Goal: Transaction & Acquisition: Purchase product/service

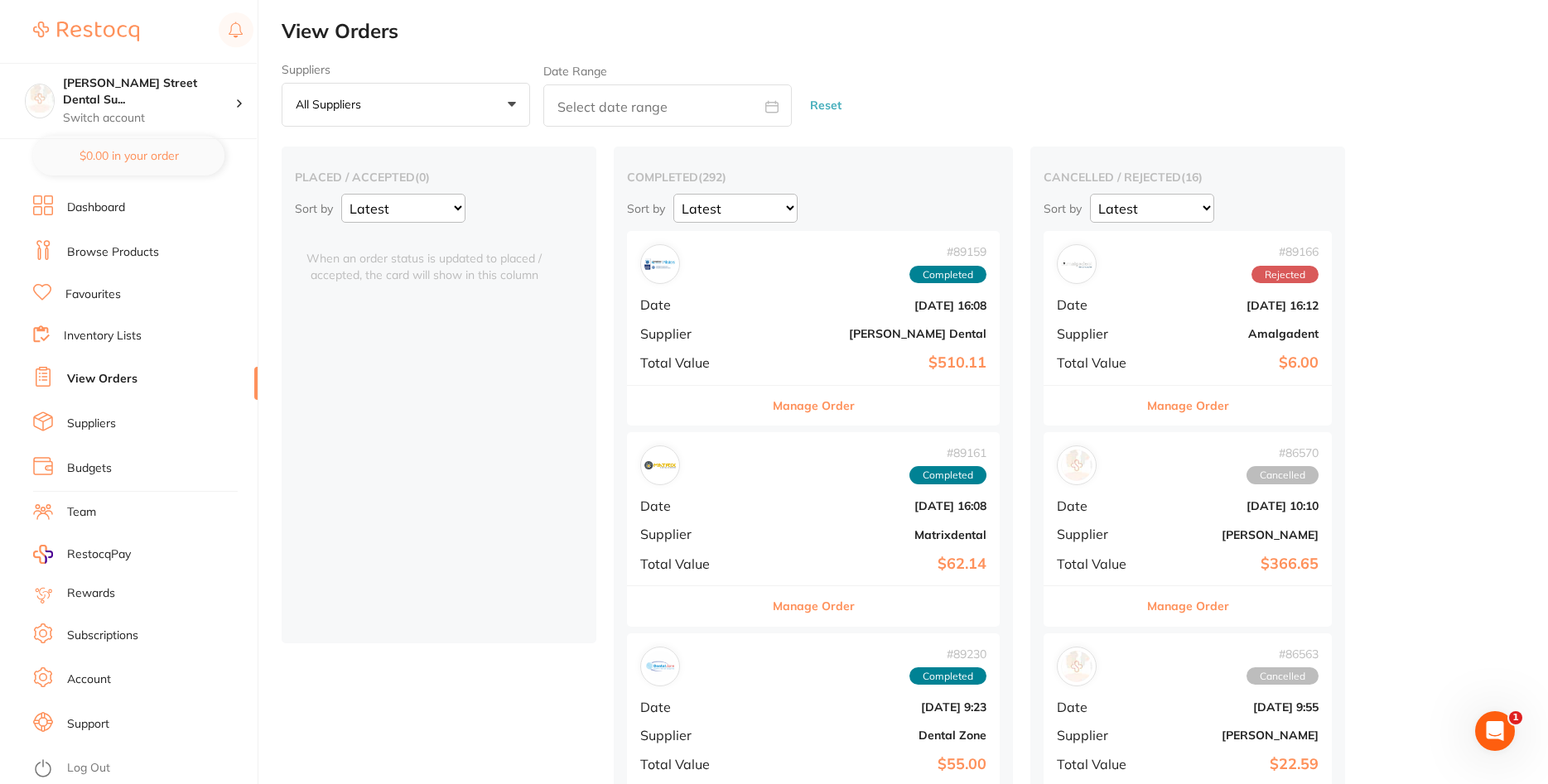
click at [105, 247] on link "Browse Products" at bounding box center [113, 252] width 92 height 16
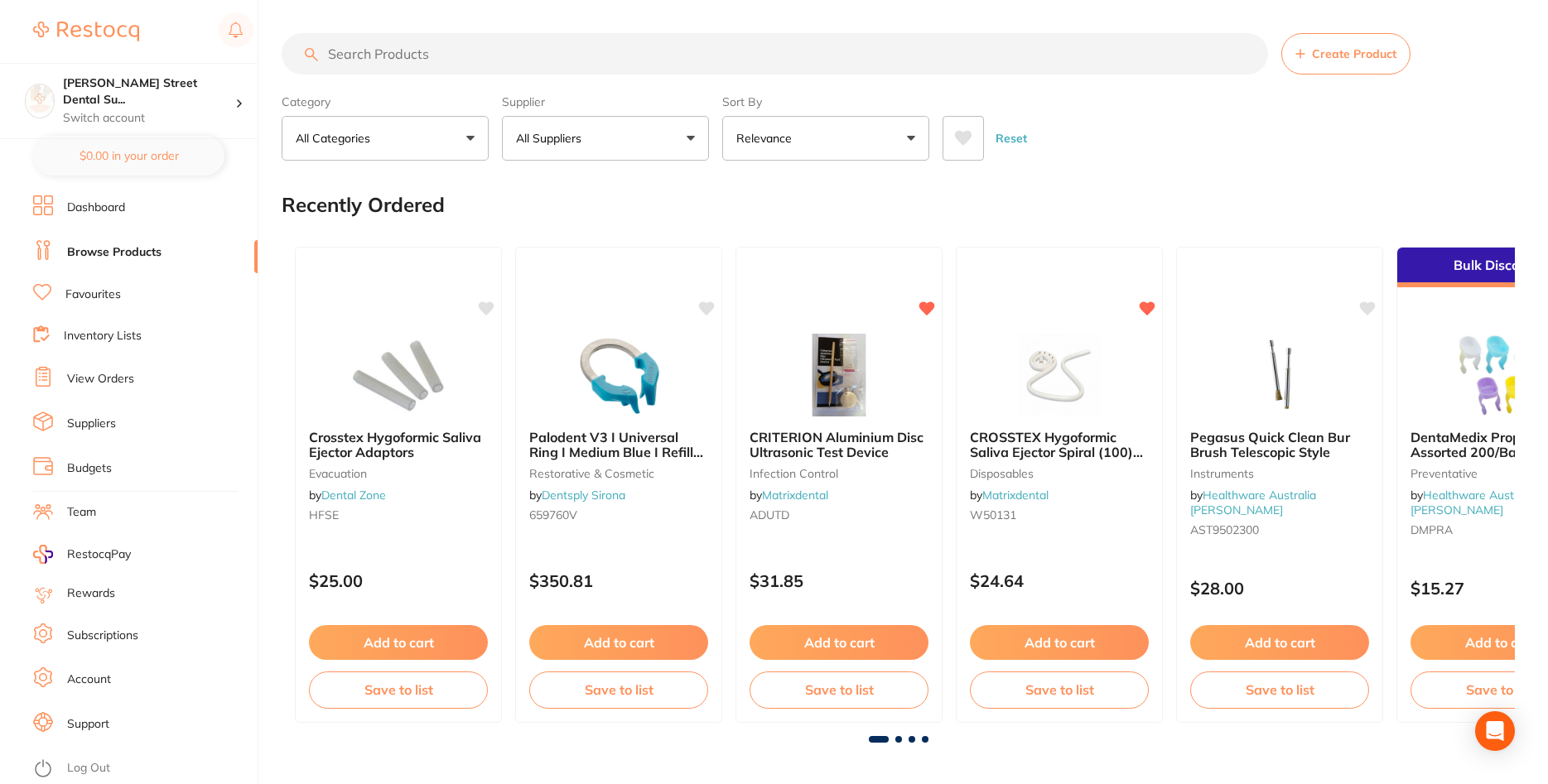
click at [403, 57] on input "search" at bounding box center [775, 53] width 986 height 41
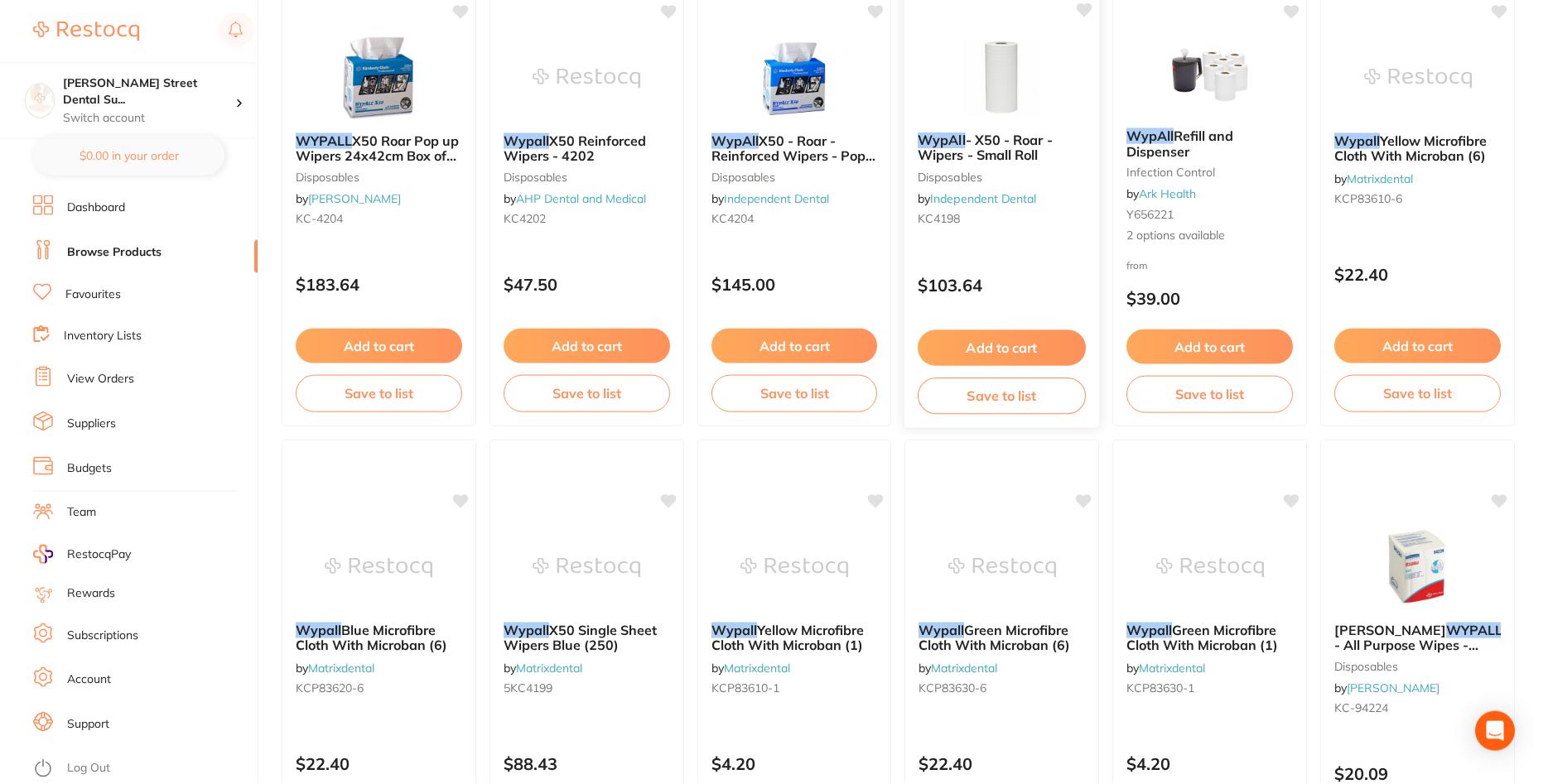
scroll to position [169, 0]
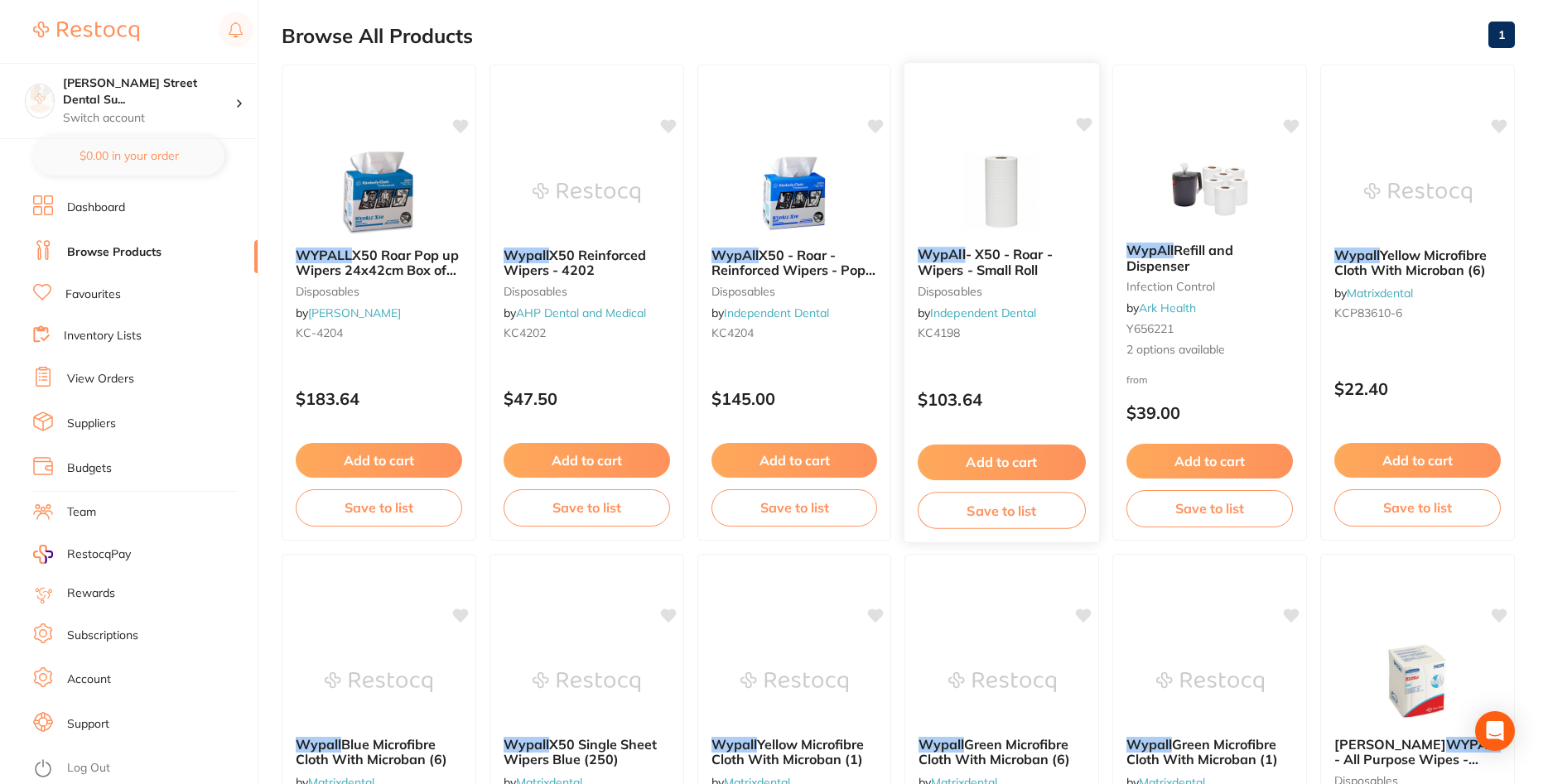
click at [1009, 246] on div "WypAll - X50 - Roar - Wipers - Small Roll disposables by Independent Dental KC4…" at bounding box center [1002, 296] width 195 height 127
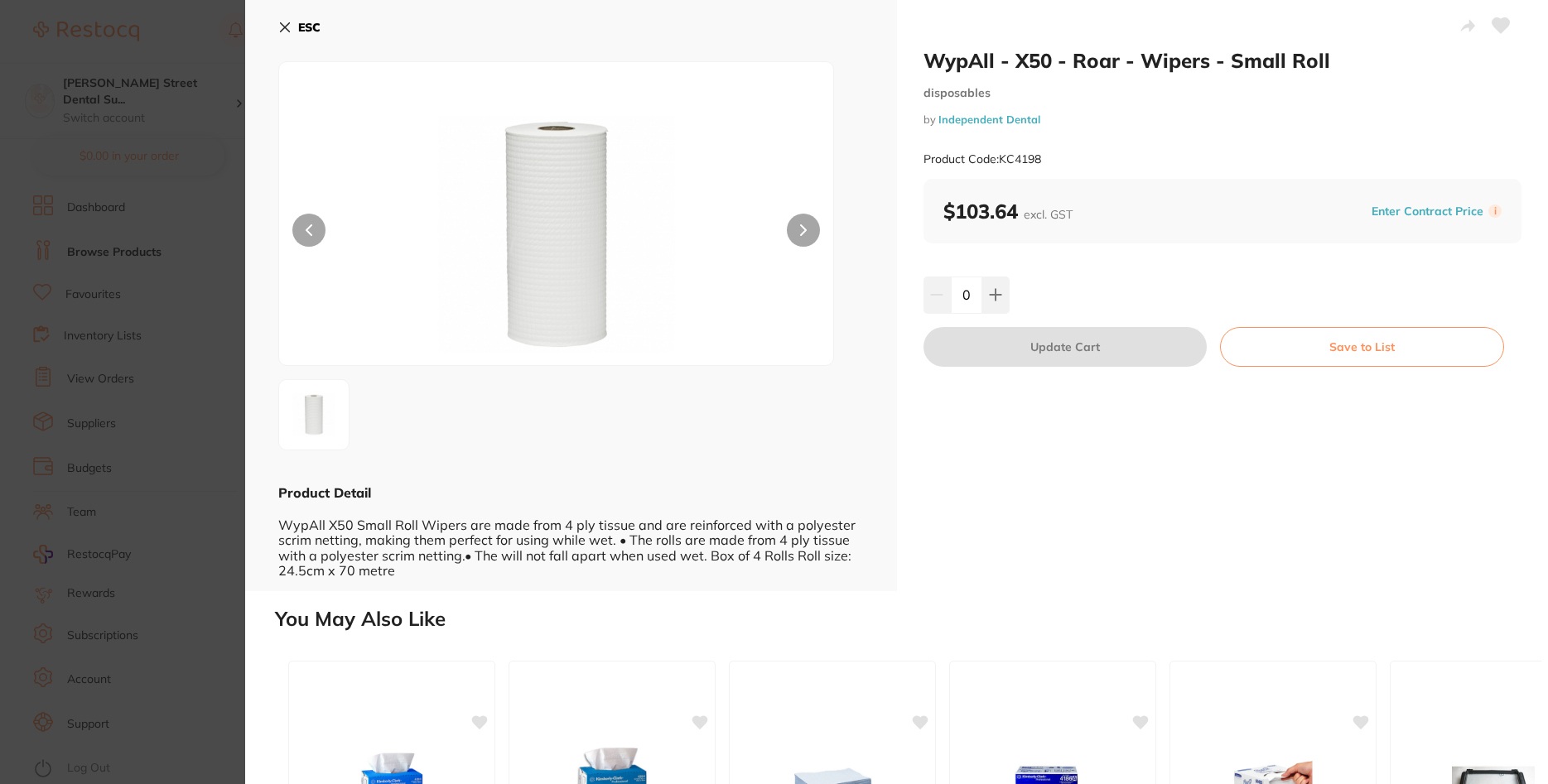
click at [801, 232] on icon at bounding box center [803, 229] width 7 height 11
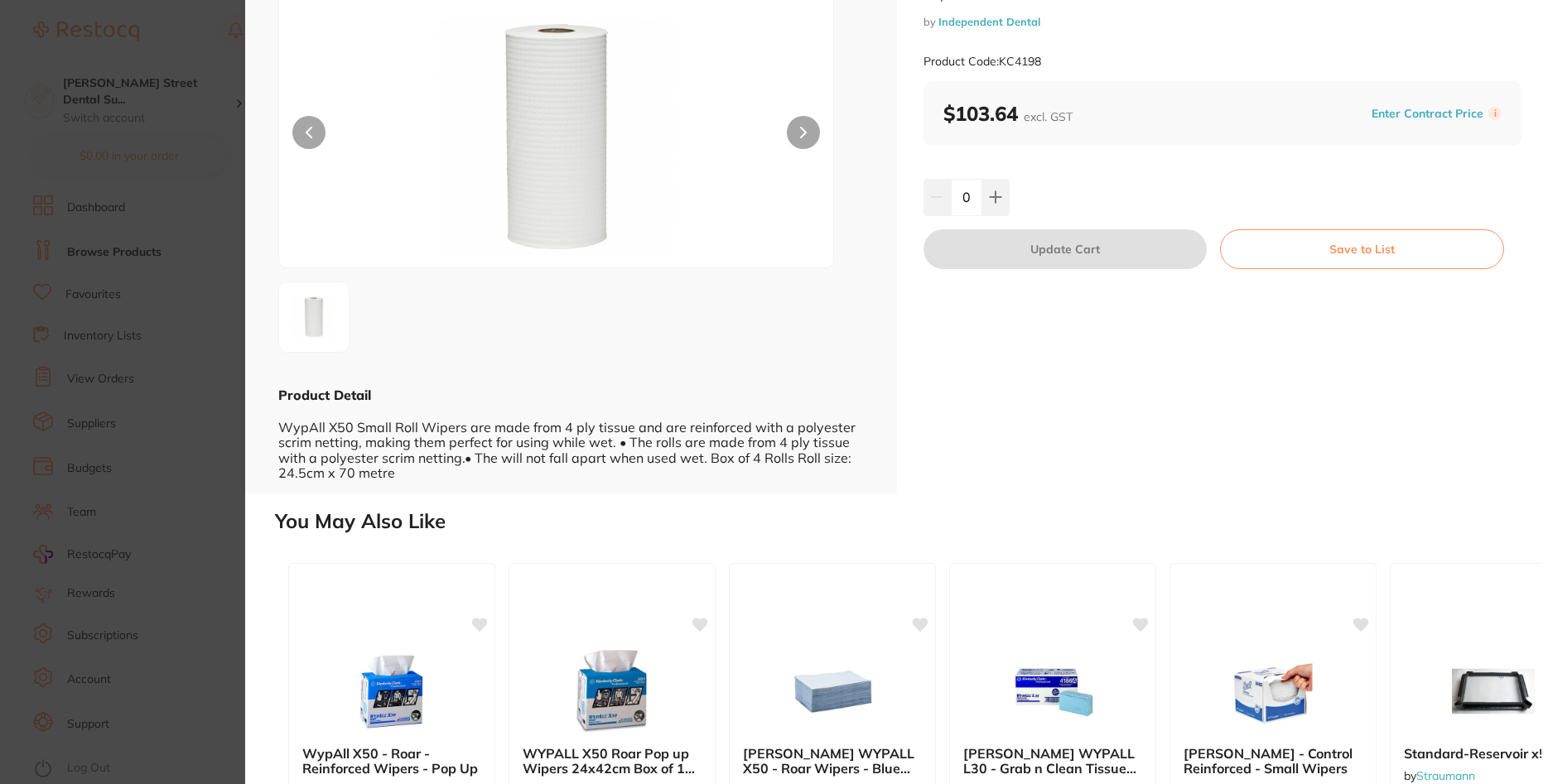
scroll to position [199, 0]
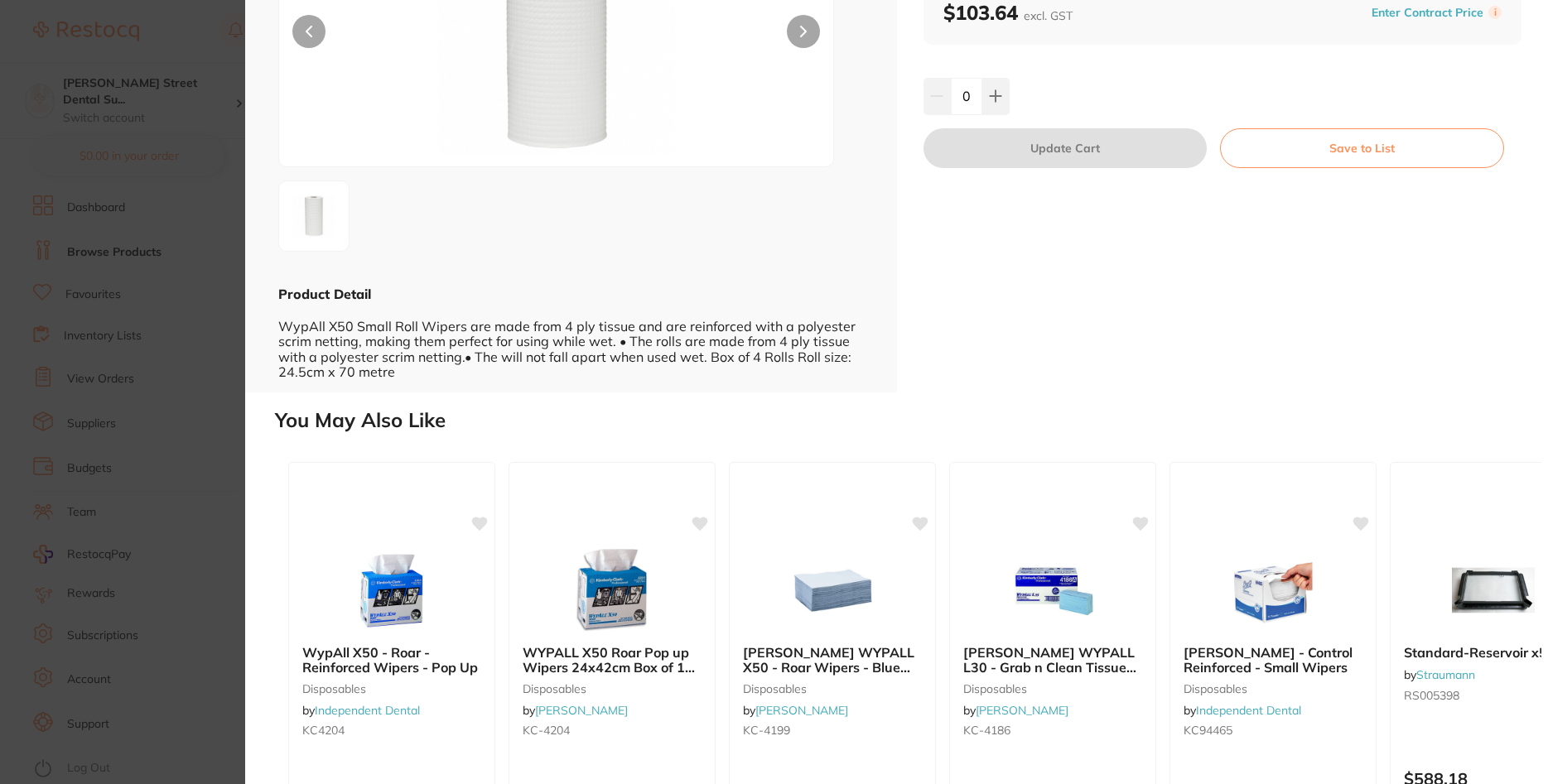
click at [179, 247] on section "WypAll - X50 - Roar - Wipers - Small Roll disposables by Independent Dental Pro…" at bounding box center [774, 392] width 1548 height 784
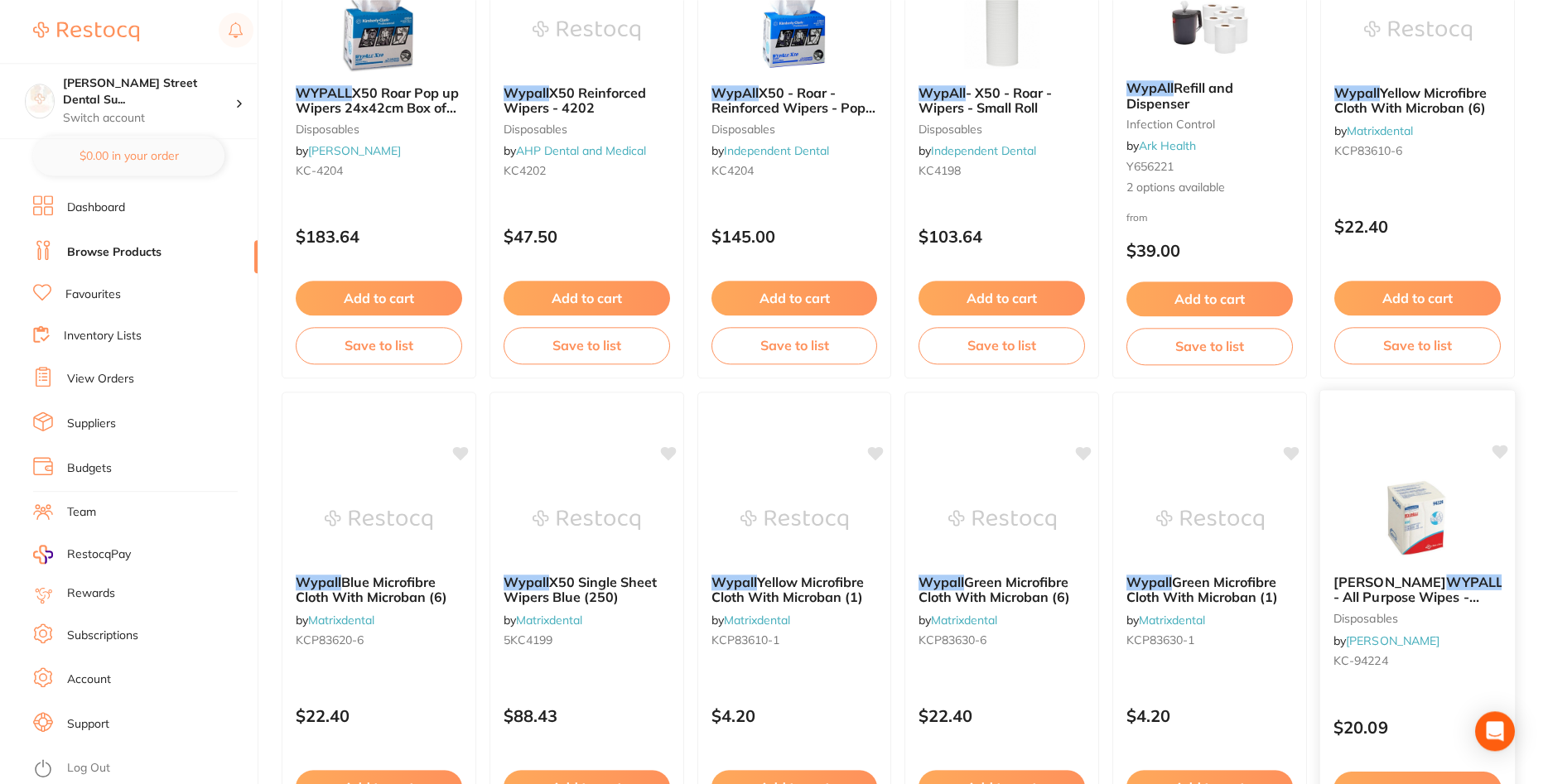
scroll to position [422, 0]
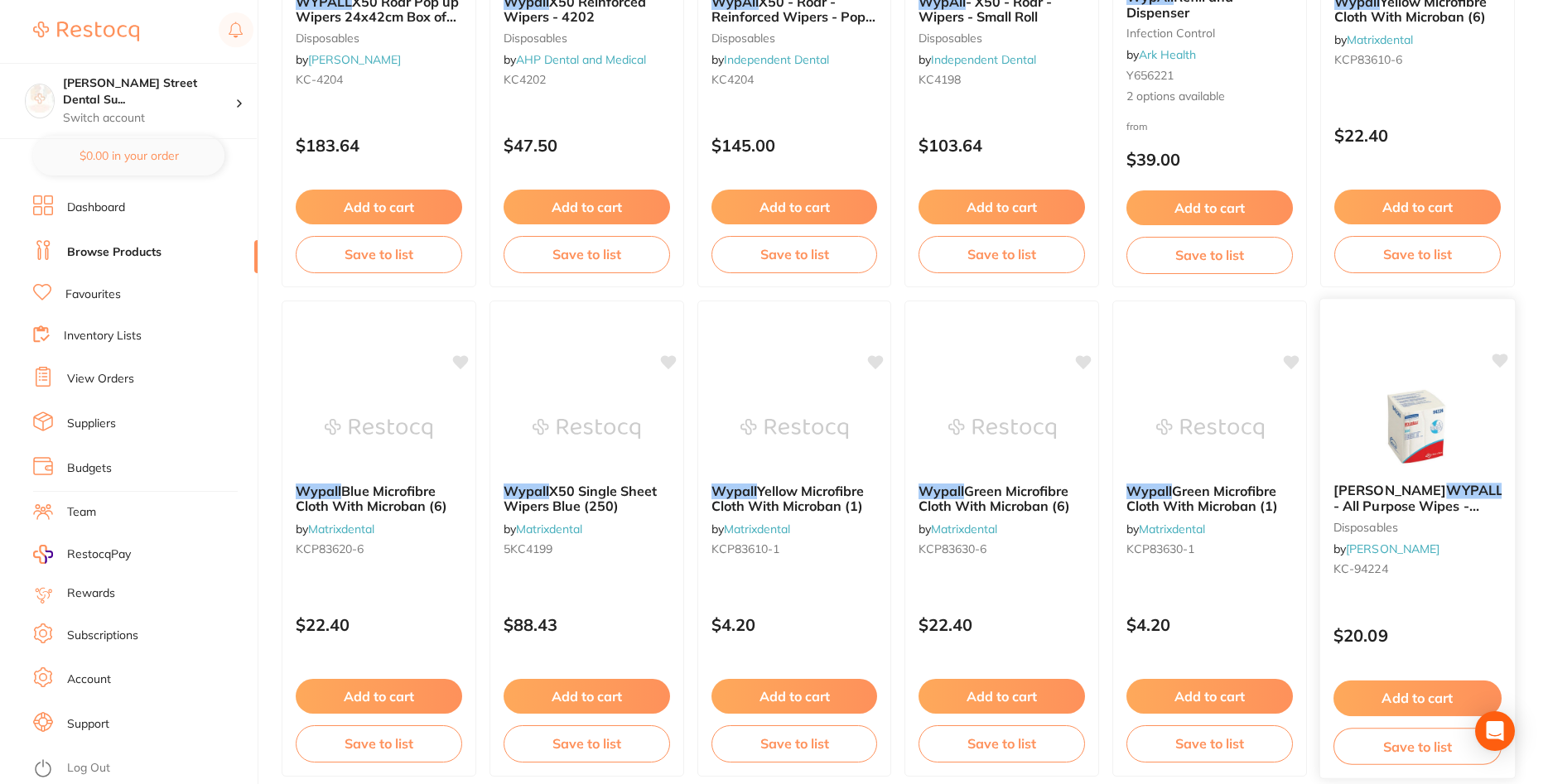
click at [1408, 436] on img at bounding box center [1417, 427] width 109 height 84
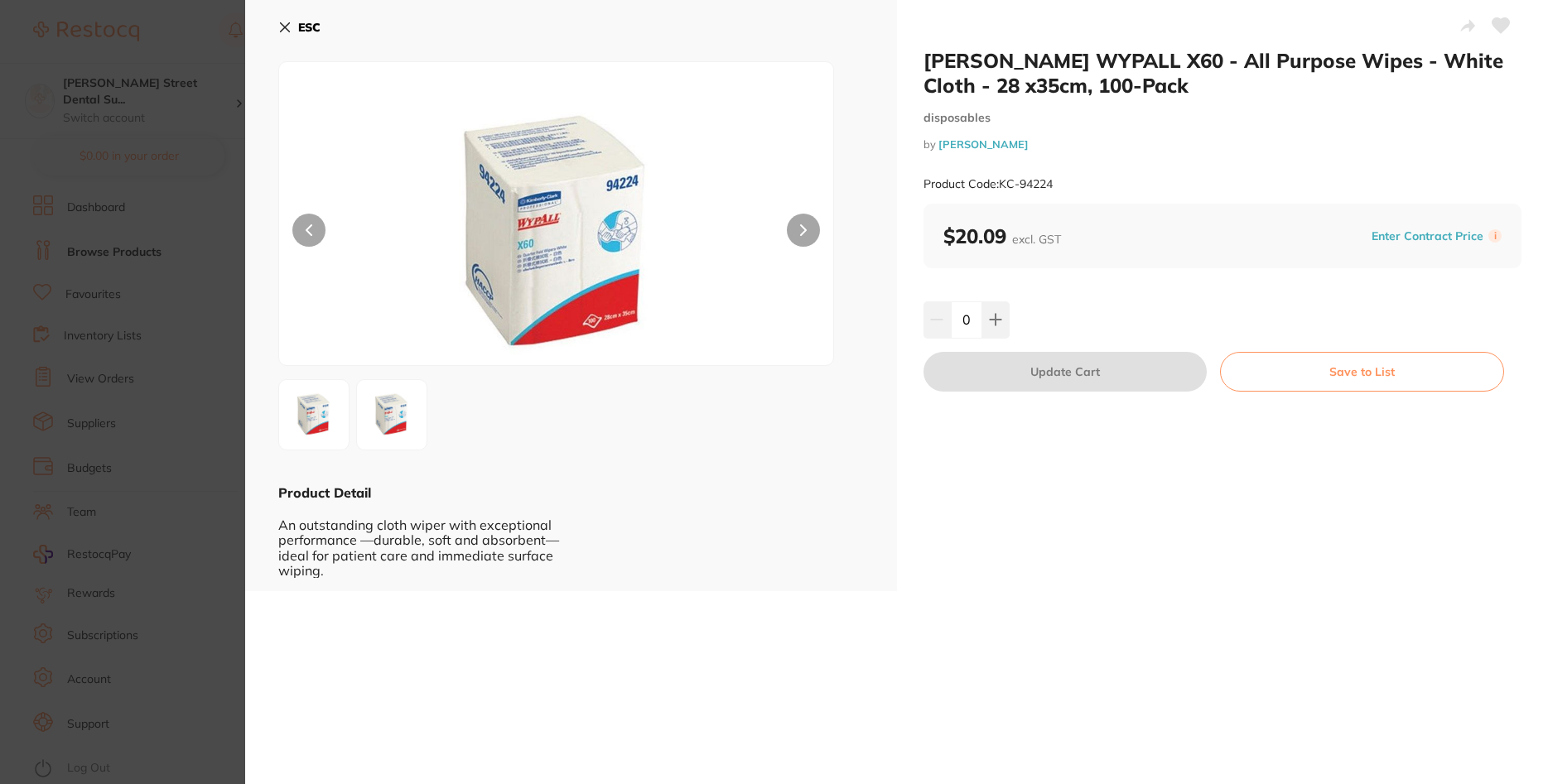
click at [220, 107] on section "[PERSON_NAME] WYPALL X60 - All Purpose Wipes - White Cloth - 28 x35cm, 100-Pack…" at bounding box center [774, 392] width 1548 height 784
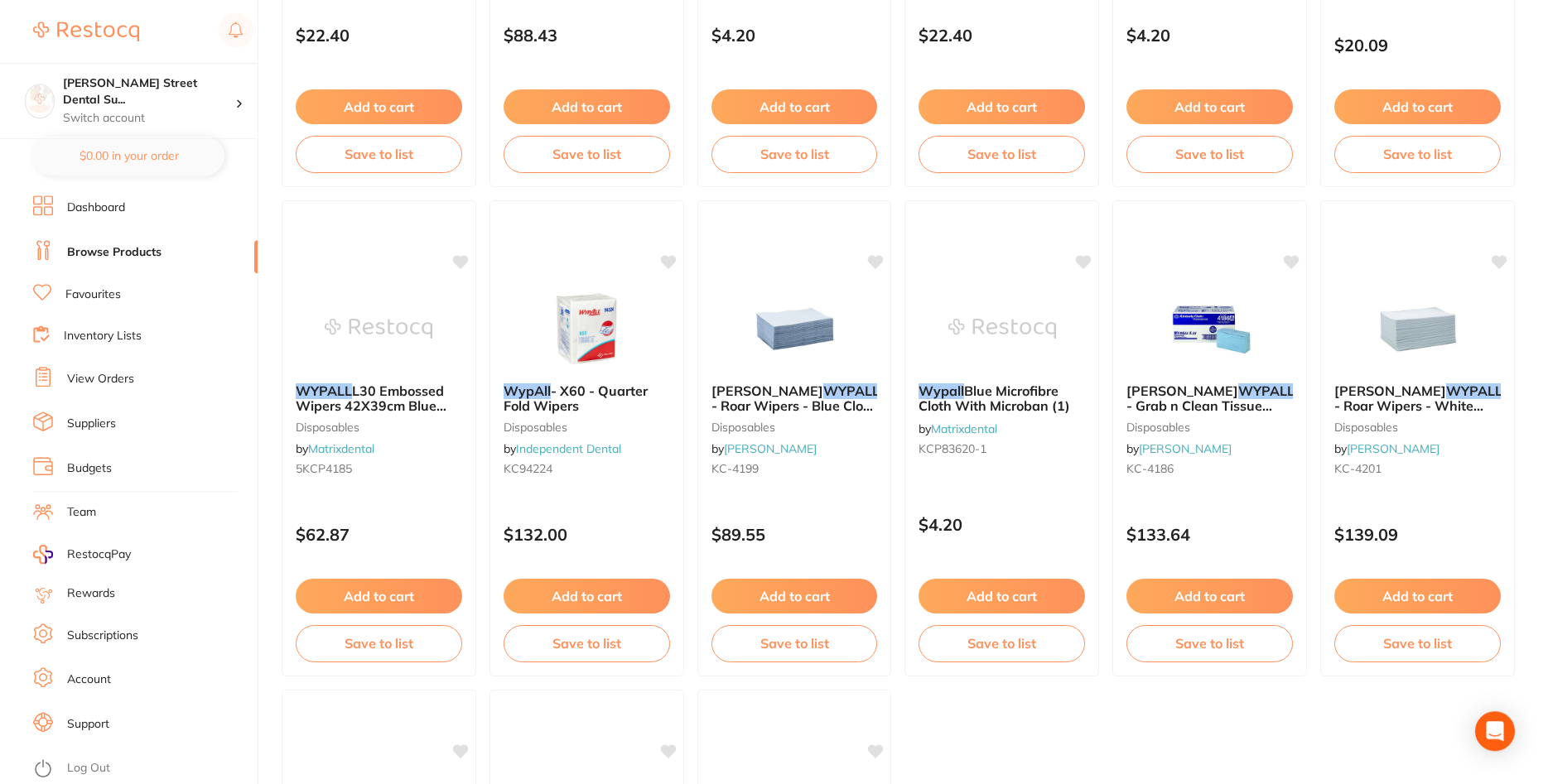
scroll to position [1098, 0]
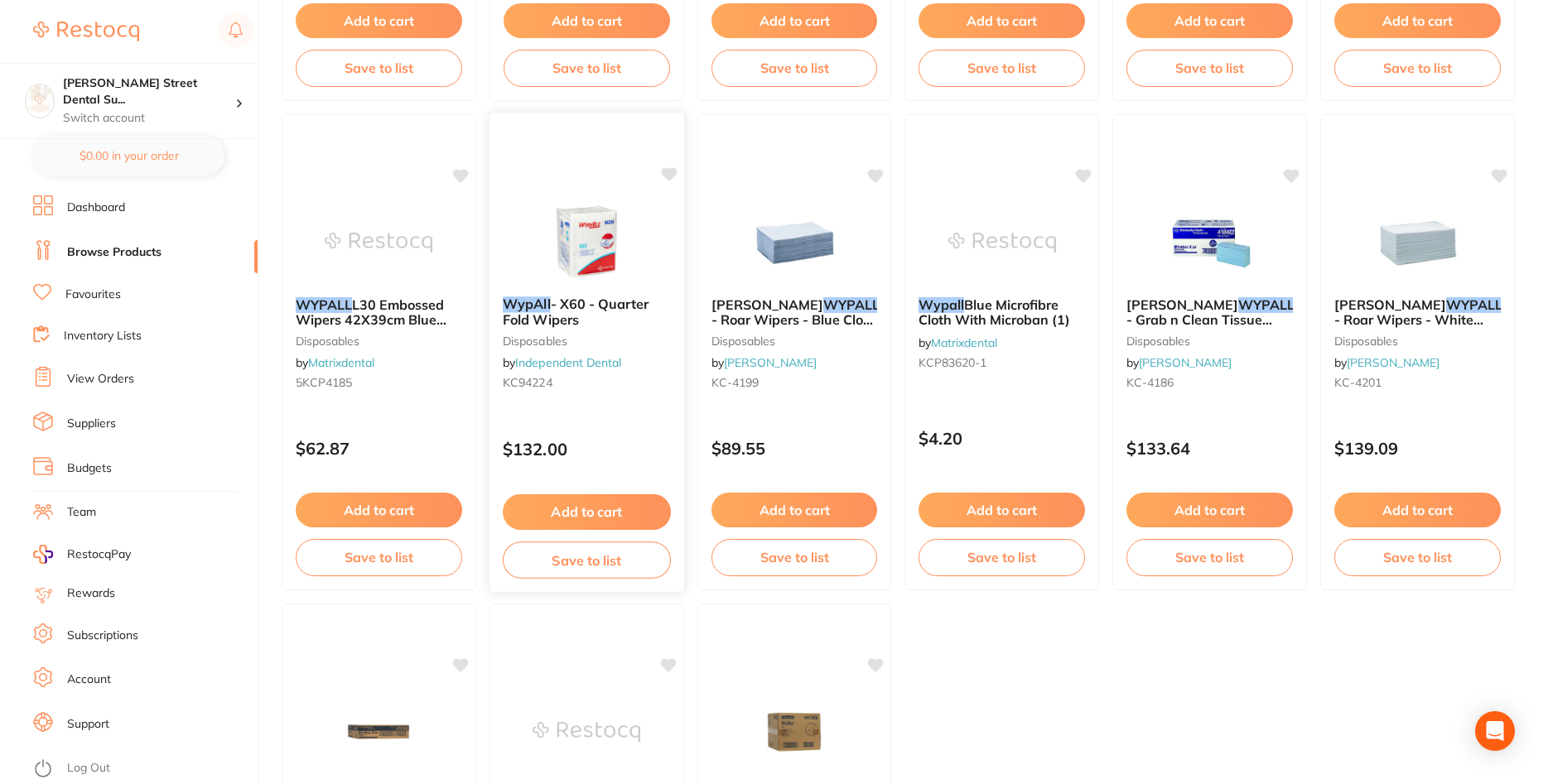
click at [598, 240] on img at bounding box center [587, 241] width 109 height 84
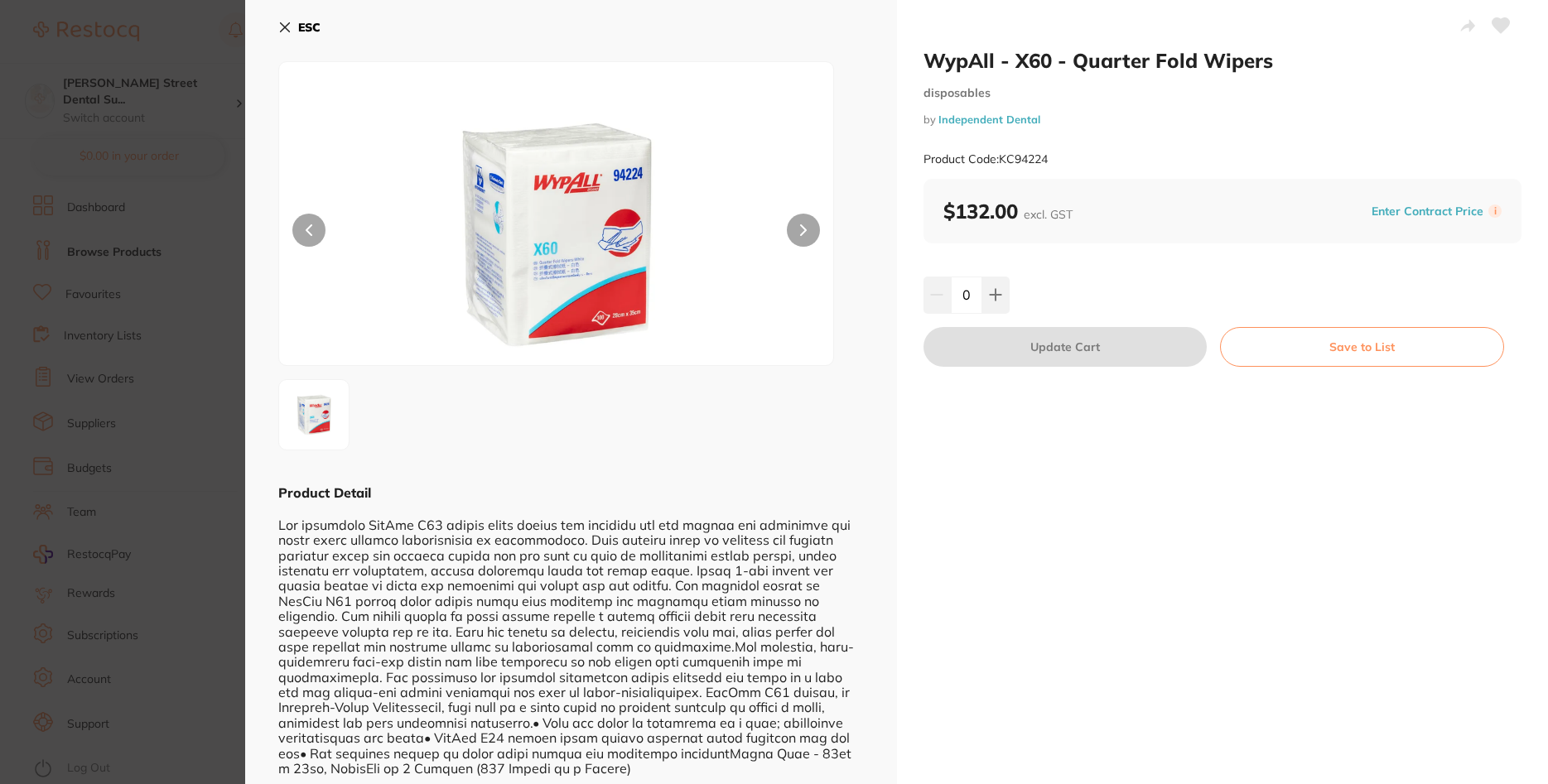
click at [173, 117] on section "WypAll - X60 - Quarter Fold Wipers disposables by Independent Dental Product Co…" at bounding box center [774, 392] width 1548 height 784
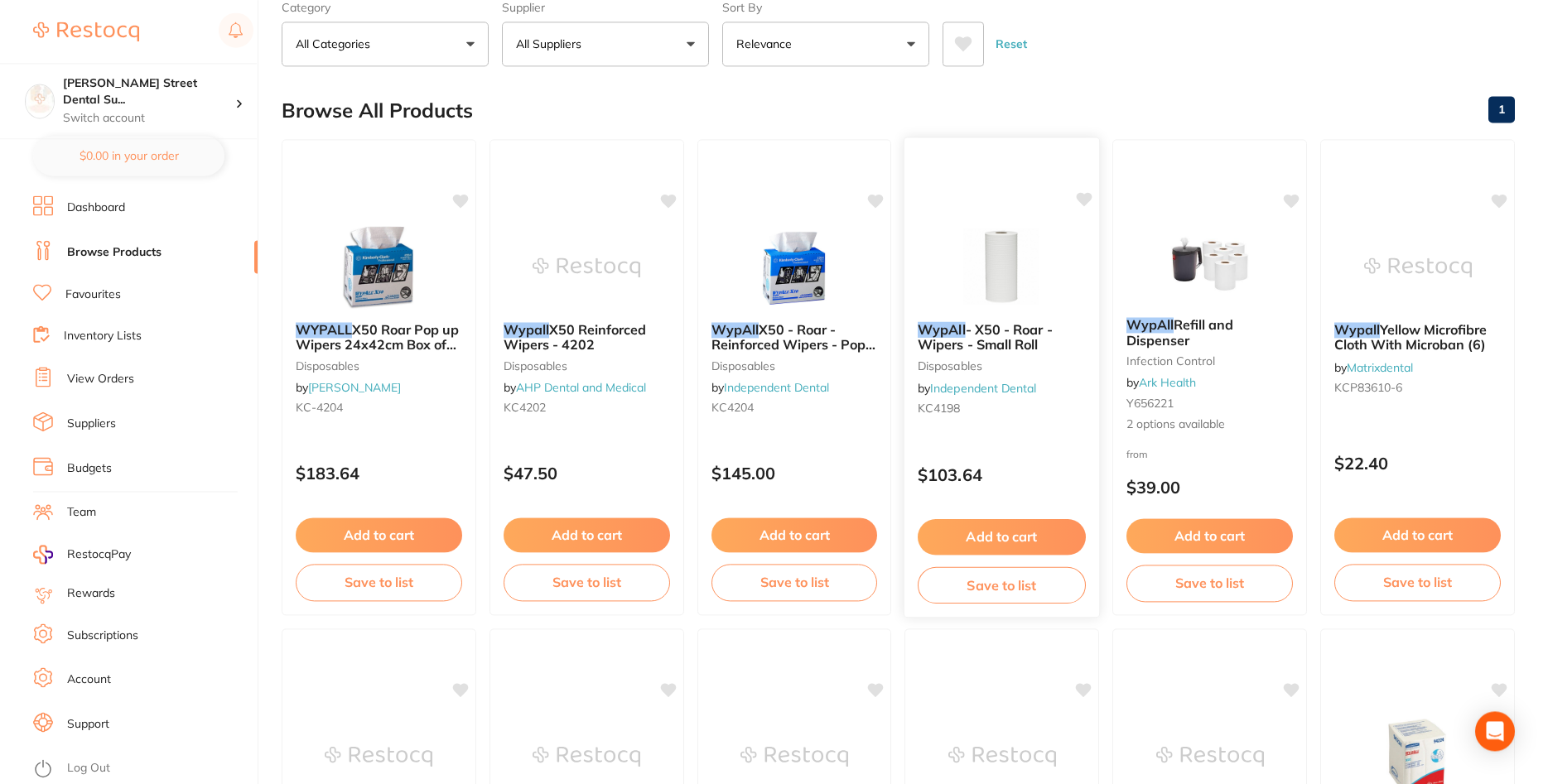
scroll to position [84, 0]
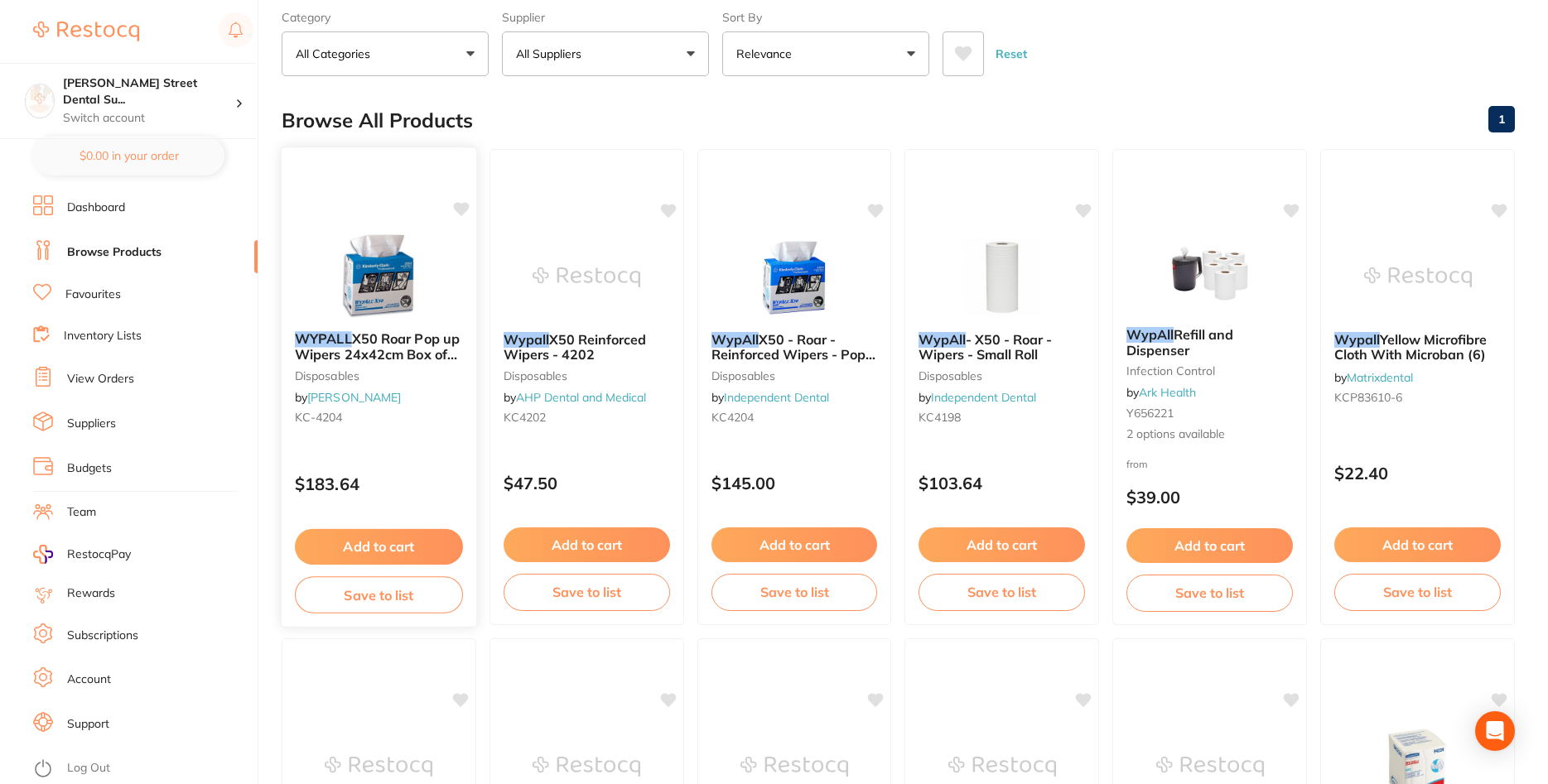
click at [384, 281] on img at bounding box center [379, 276] width 109 height 84
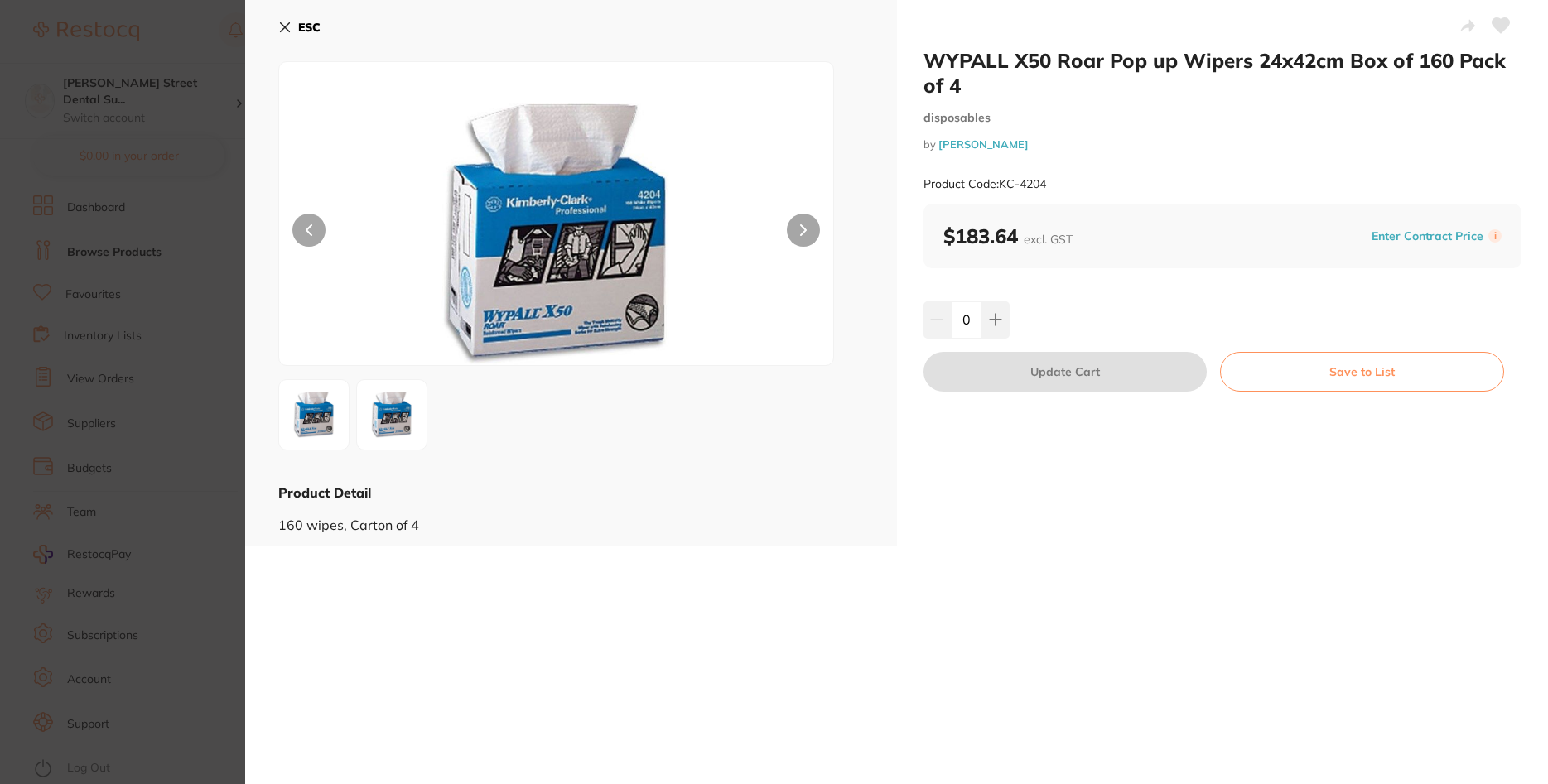
click at [179, 251] on section "WYPALL X50 Roar Pop up Wipers 24x42cm Box of 160 Pack of 4 disposables by [PERS…" at bounding box center [774, 392] width 1548 height 784
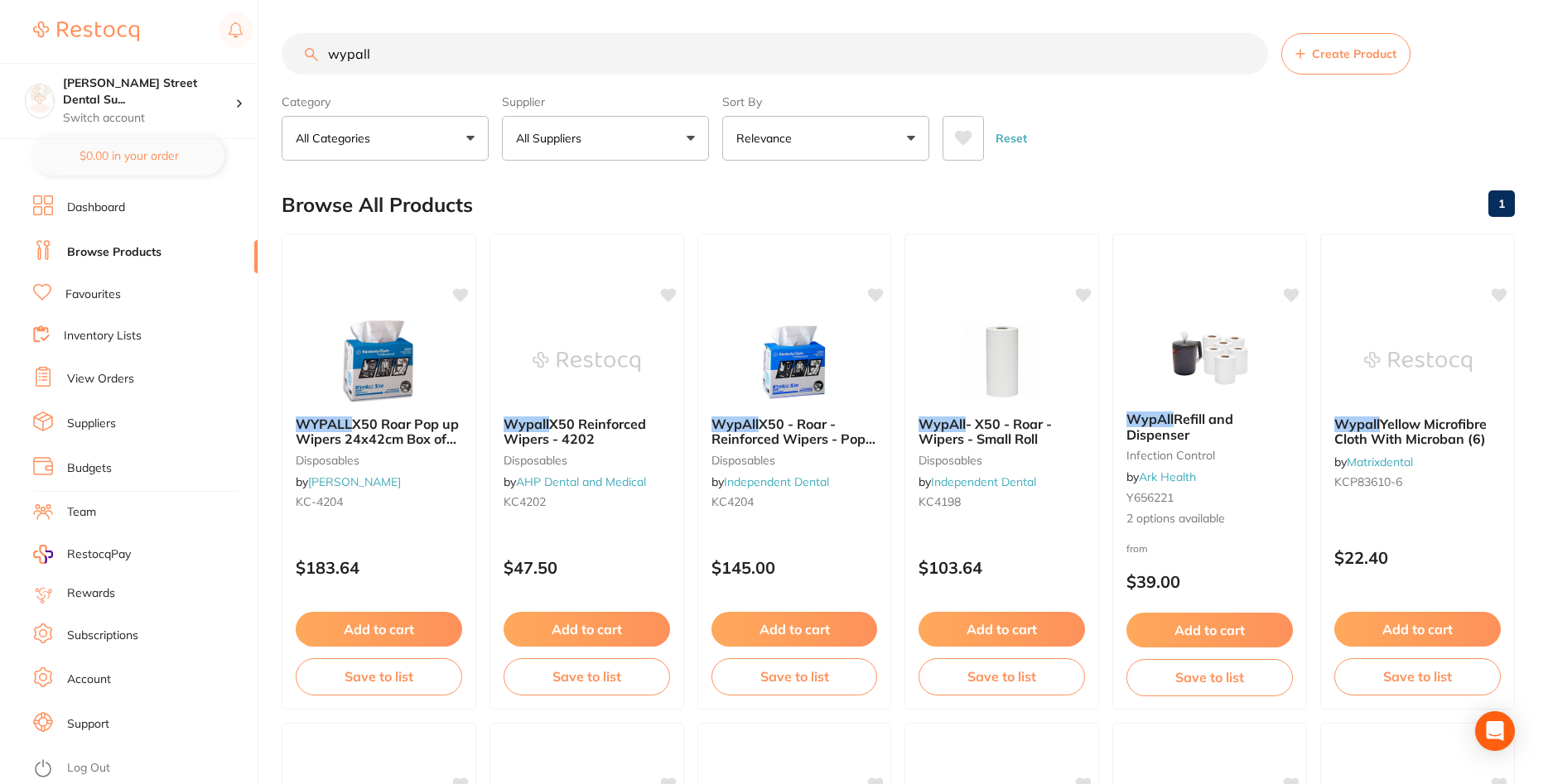
click at [410, 52] on input "wypall" at bounding box center [775, 53] width 986 height 41
type input "wypall"
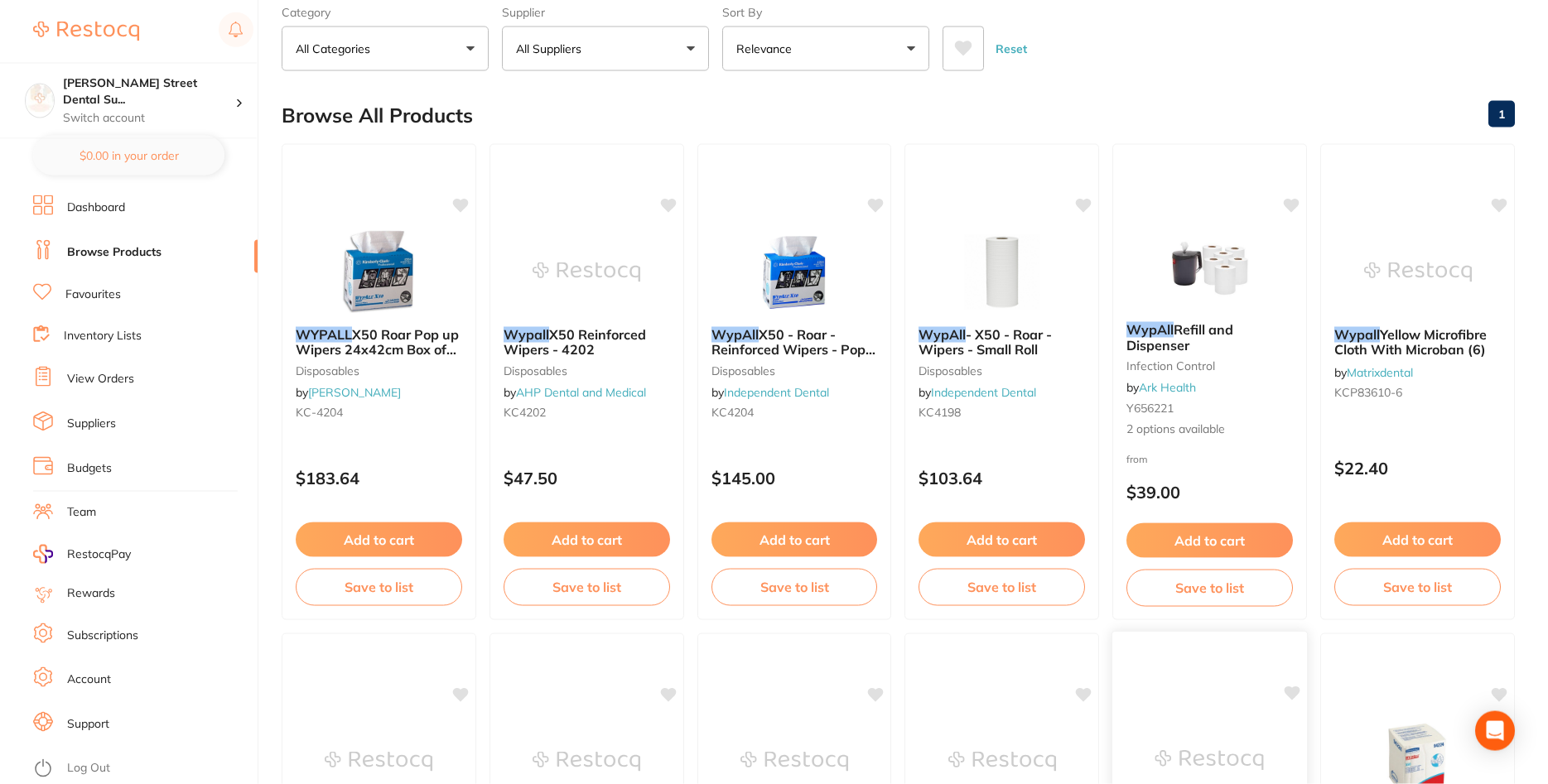
scroll to position [422, 0]
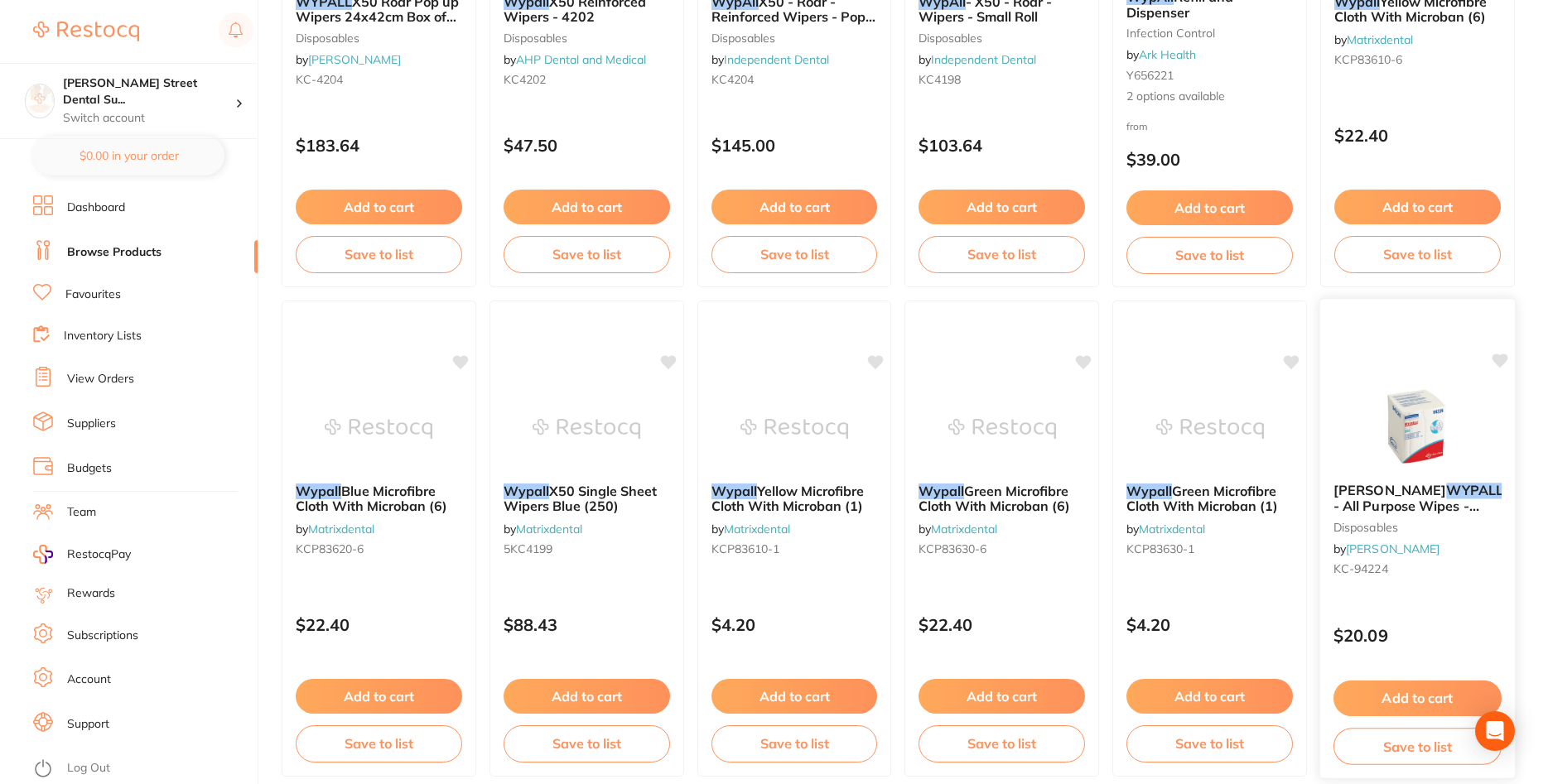
click at [1393, 408] on img at bounding box center [1417, 427] width 109 height 84
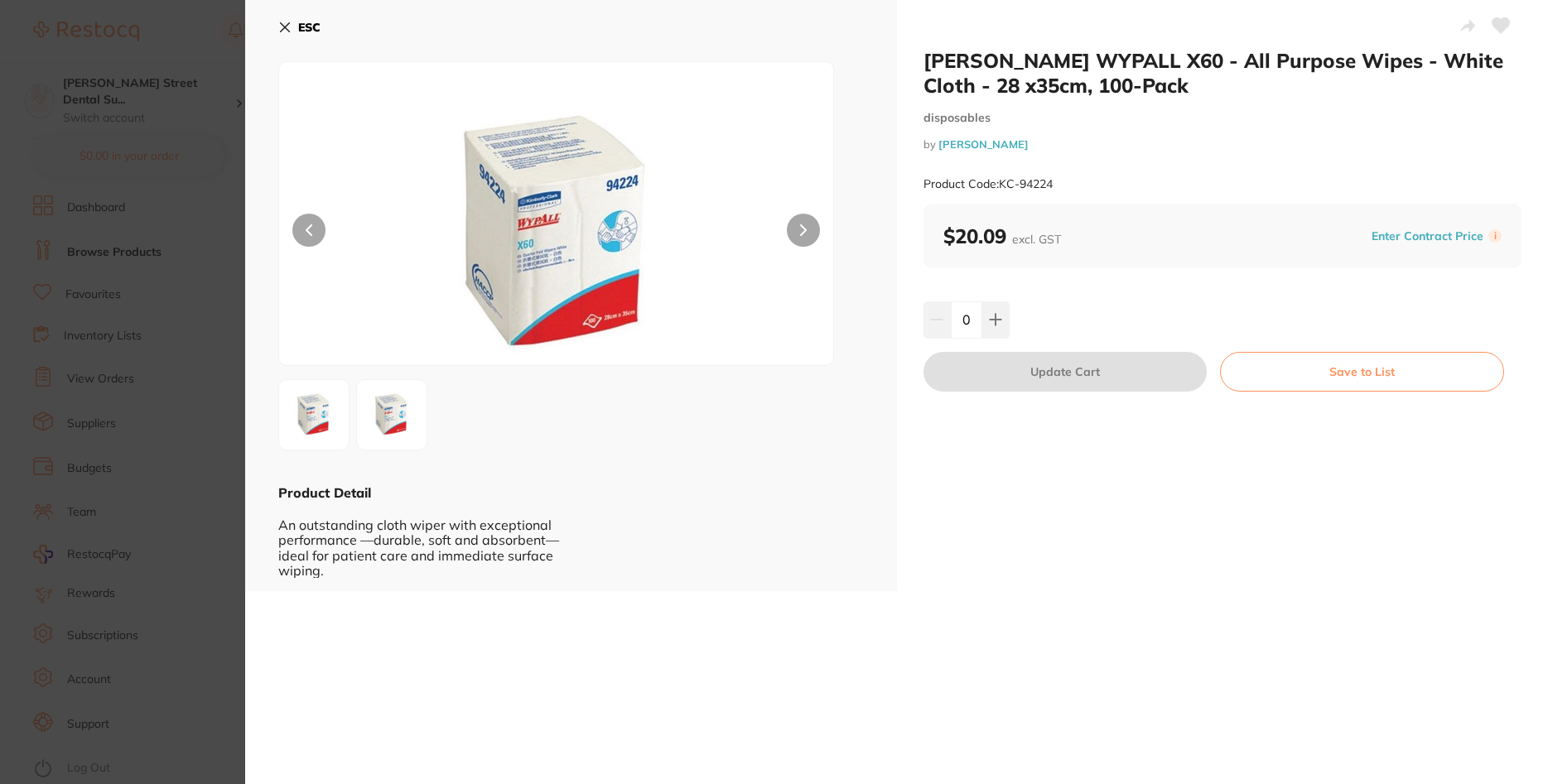
click at [174, 255] on section "[PERSON_NAME] WYPALL X60 - All Purpose Wipes - White Cloth - 28 x35cm, 100-Pack…" at bounding box center [774, 392] width 1548 height 784
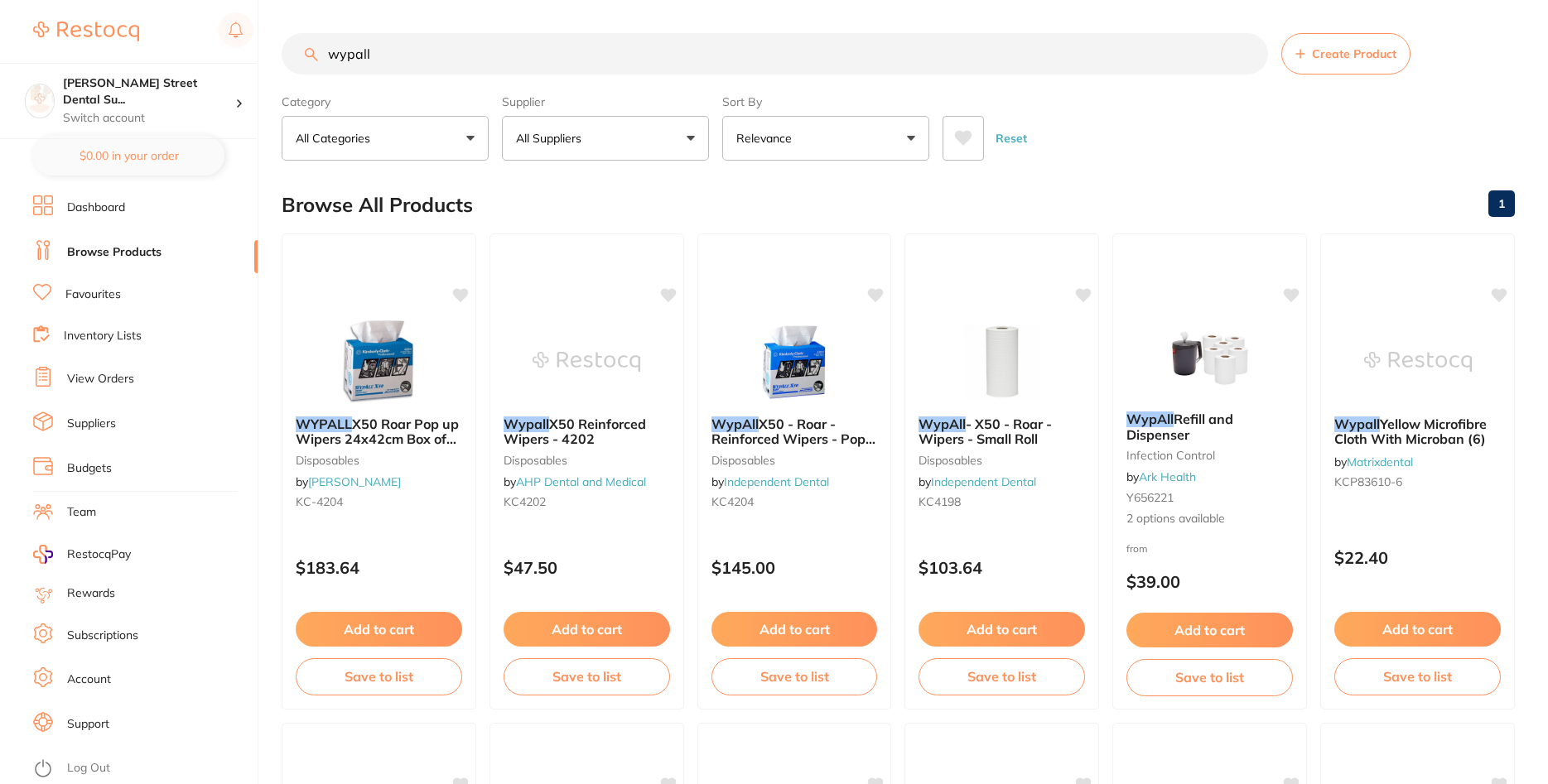
scroll to position [422, 0]
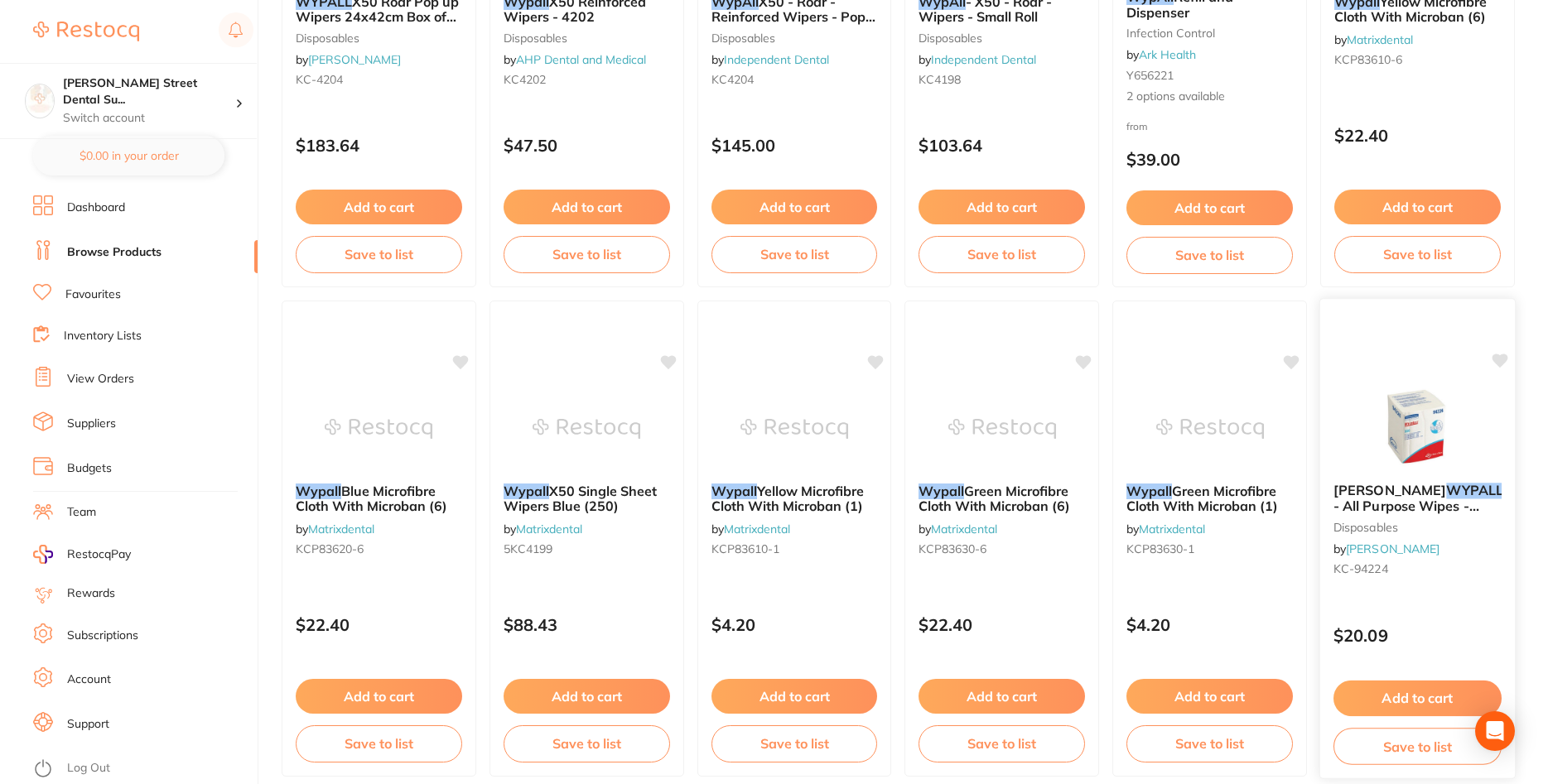
click at [1387, 406] on img at bounding box center [1417, 427] width 109 height 84
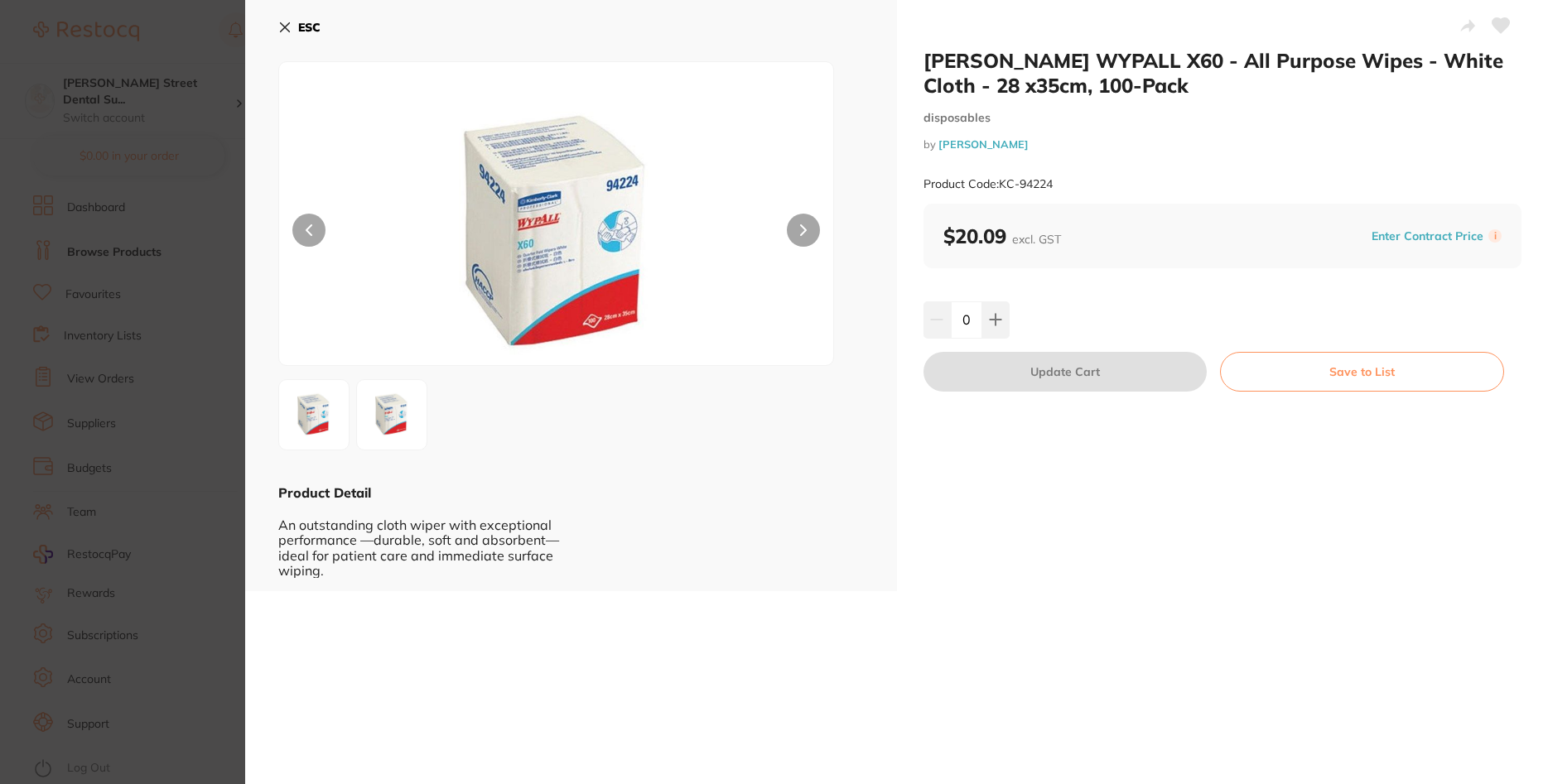
click at [178, 414] on section "[PERSON_NAME] WYPALL X60 - All Purpose Wipes - White Cloth - 28 x35cm, 100-Pack…" at bounding box center [774, 392] width 1548 height 784
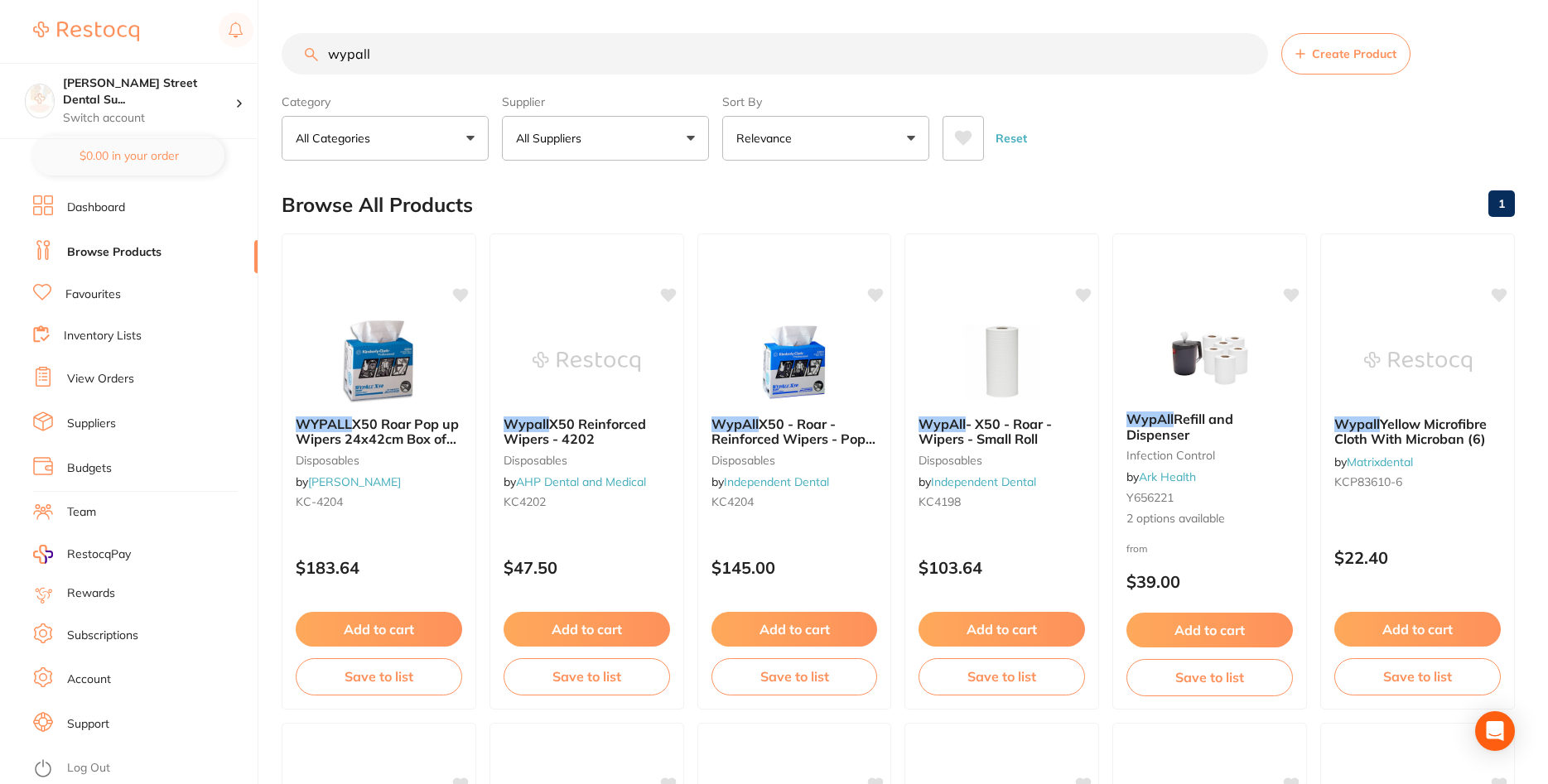
scroll to position [422, 0]
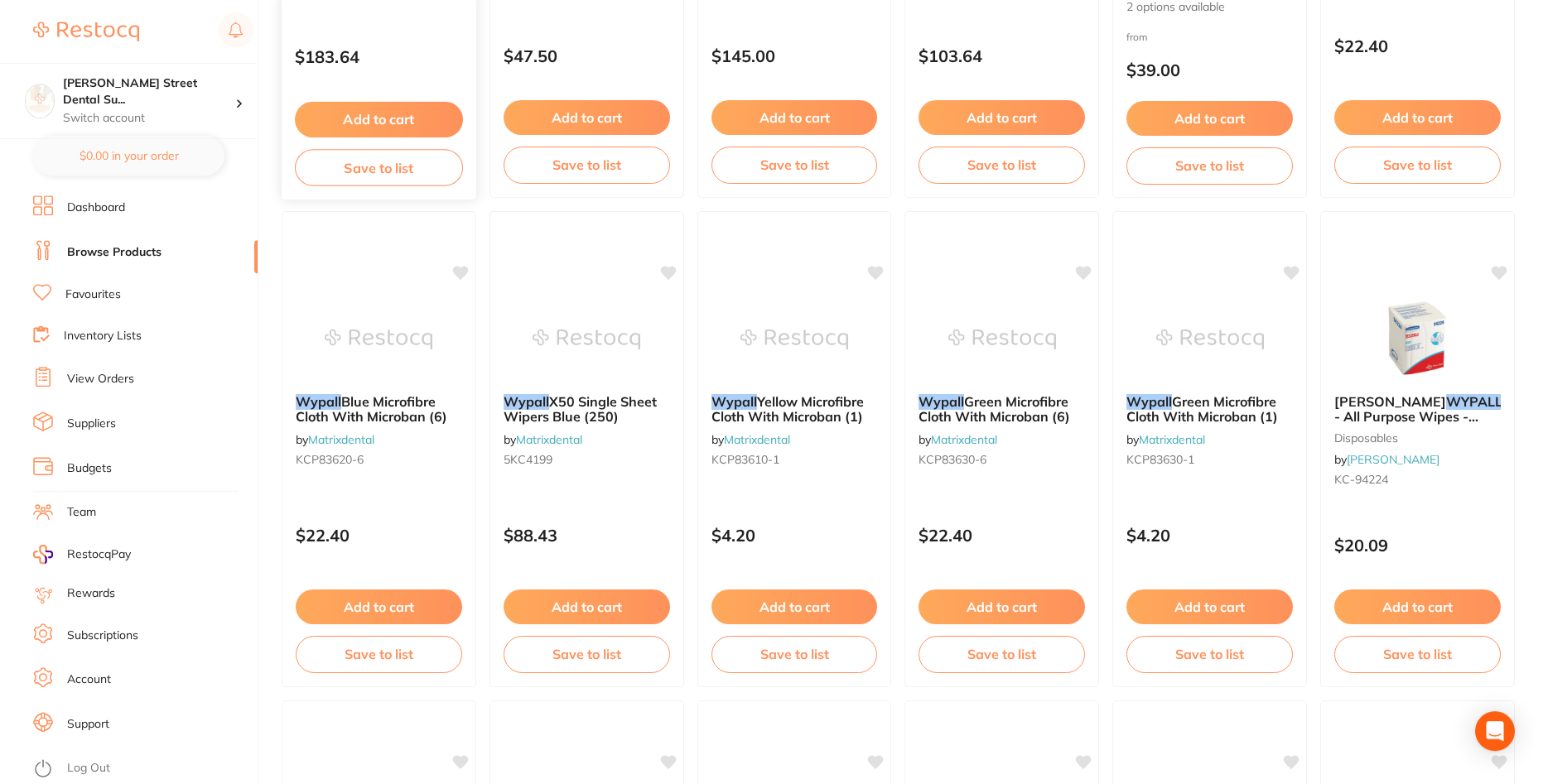
scroll to position [507, 0]
